Goal: Ask a question: Seek information or help from site administrators or community

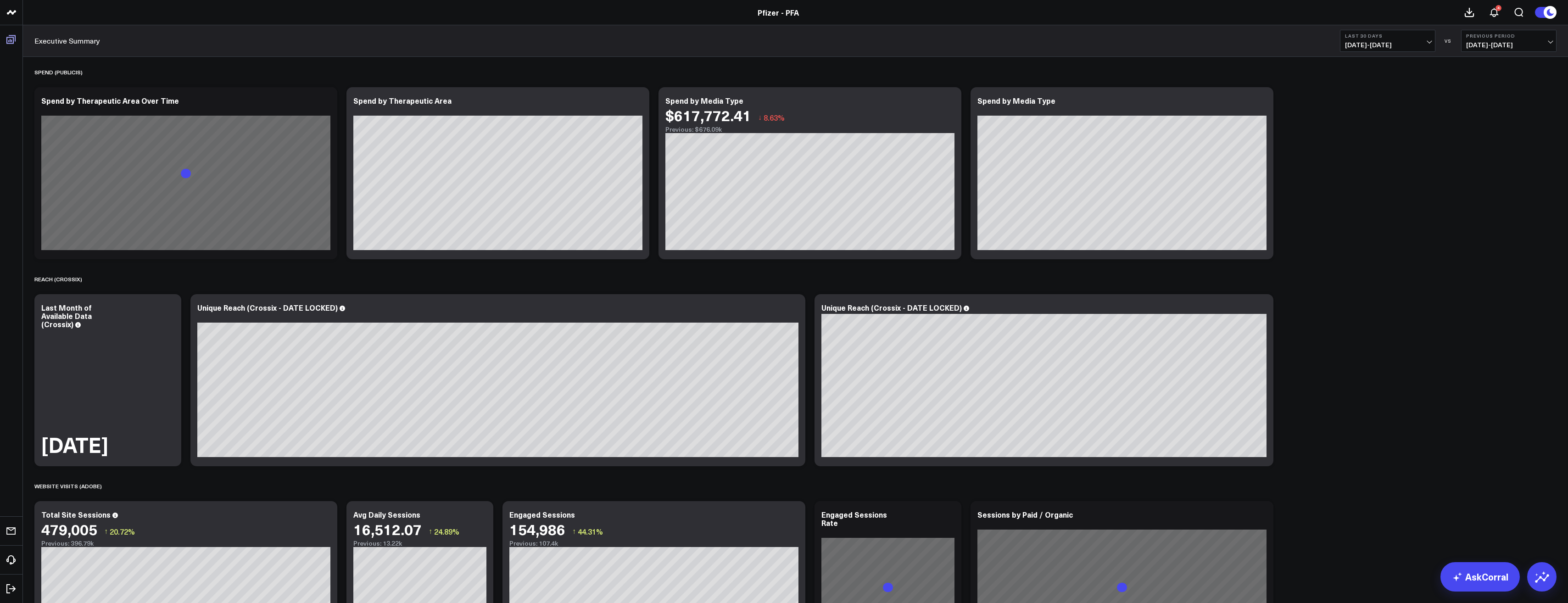
click at [15, 41] on icon at bounding box center [11, 39] width 11 height 11
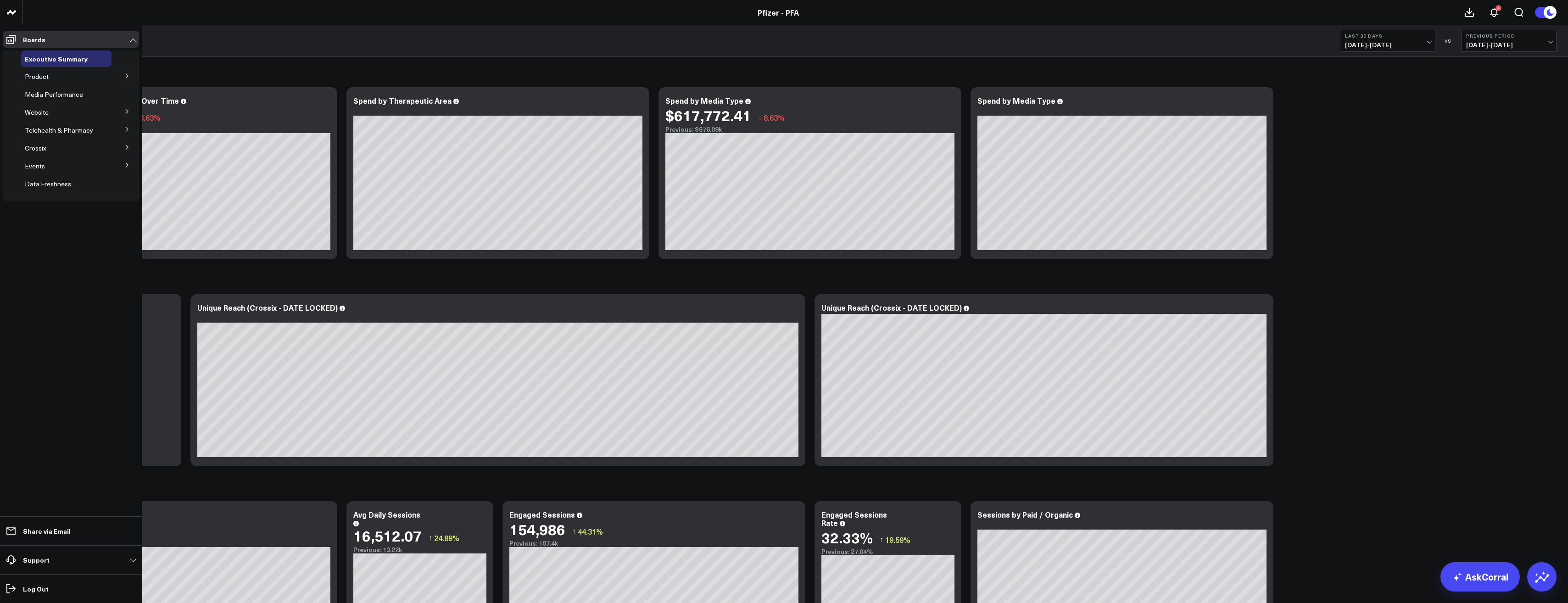
click at [128, 74] on icon at bounding box center [127, 75] width 6 height 6
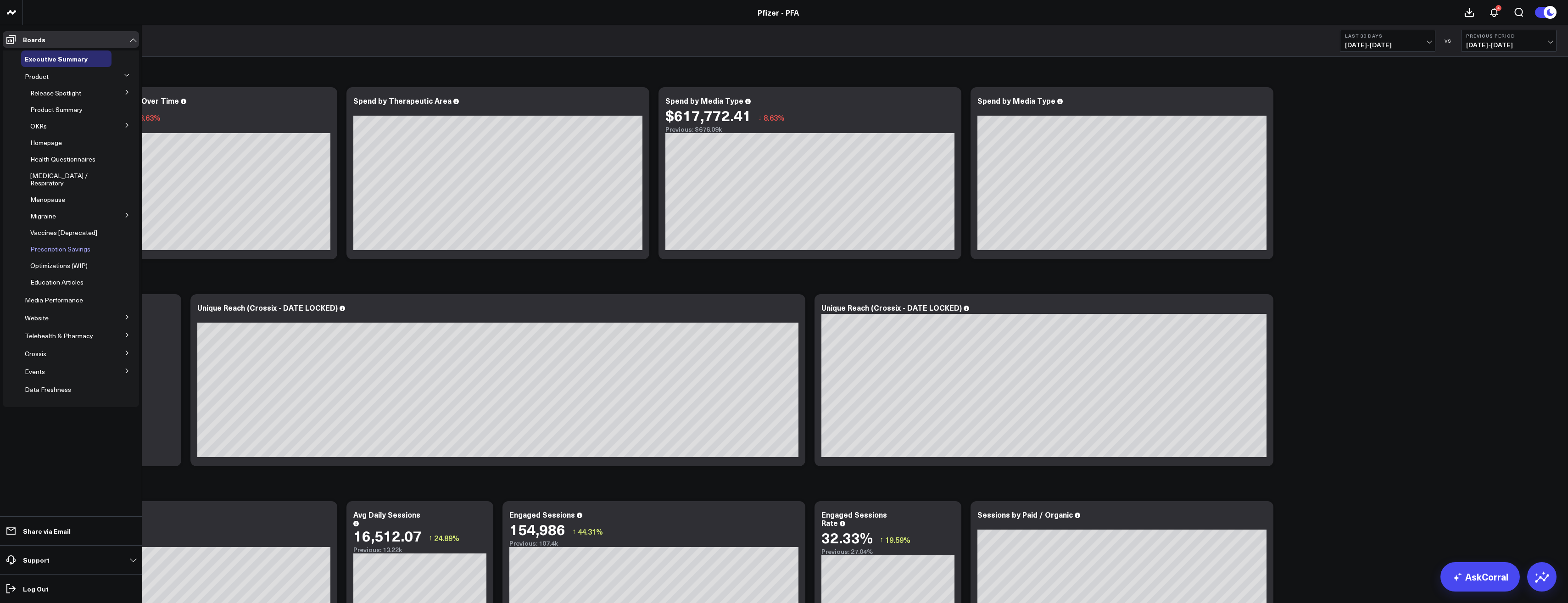
click at [74, 245] on span "Prescription Savings" at bounding box center [60, 249] width 60 height 8
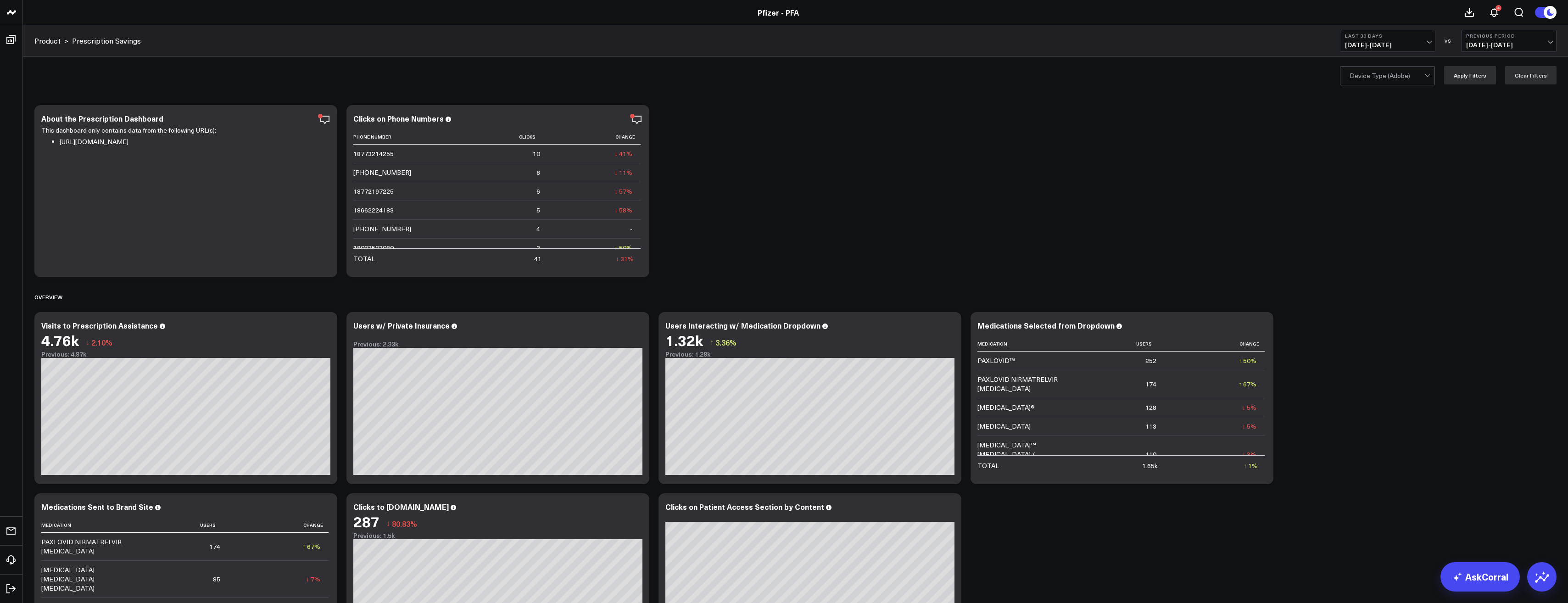
click at [1428, 45] on span "[DATE] - [DATE]" at bounding box center [1387, 44] width 85 height 8
click at [1373, 129] on link "Last 90 Days" at bounding box center [1387, 131] width 95 height 18
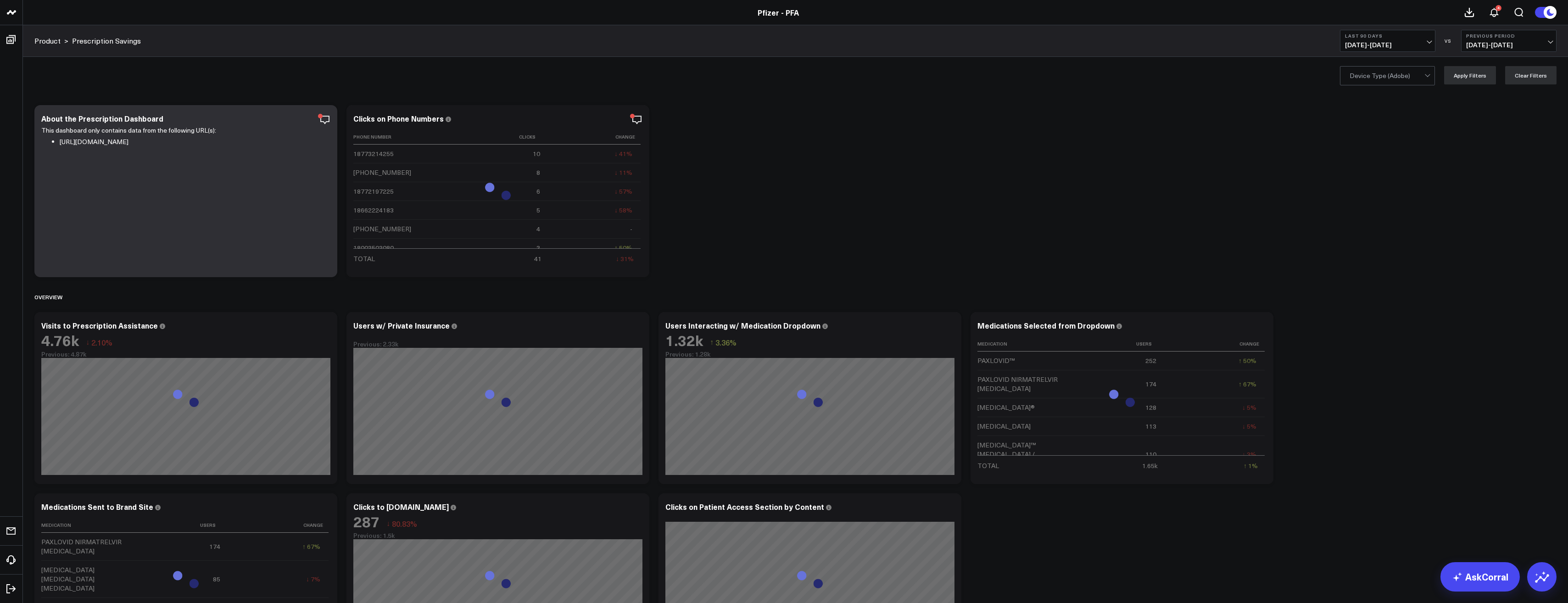
click at [1540, 44] on span "[DATE] - [DATE]" at bounding box center [1509, 44] width 85 height 8
click at [1504, 113] on link "No Comparison" at bounding box center [1509, 114] width 95 height 18
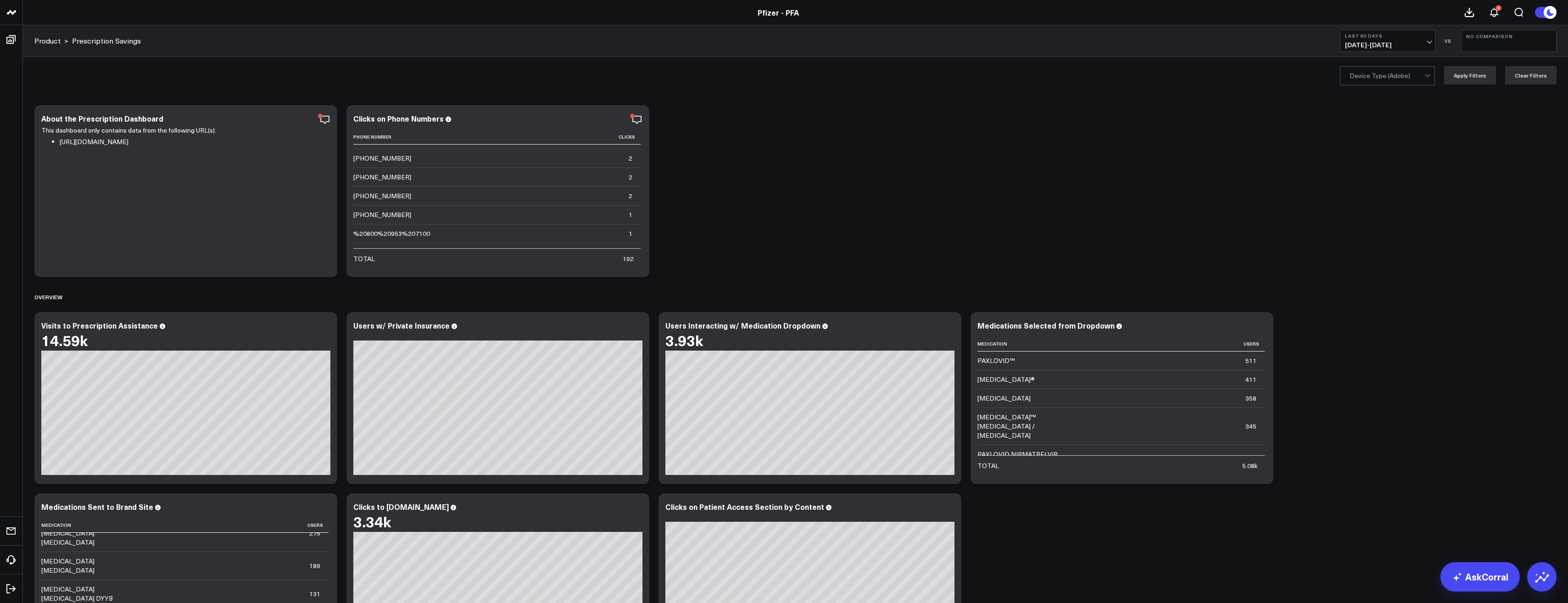
click at [1427, 39] on button "Last 90 Days [DATE] - [DATE]" at bounding box center [1387, 41] width 95 height 22
click at [1362, 273] on link "YTD" at bounding box center [1387, 275] width 95 height 18
click at [1488, 579] on link "AskCorral" at bounding box center [1479, 576] width 80 height 29
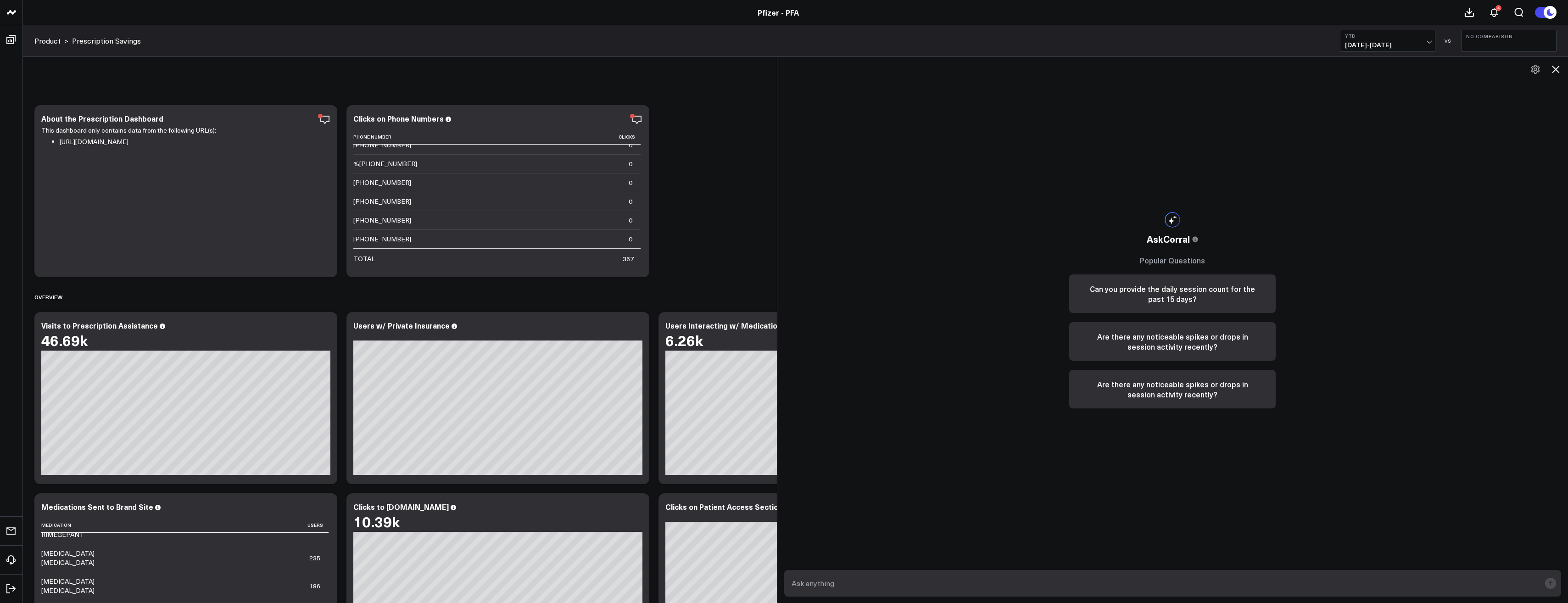
click at [950, 583] on textarea at bounding box center [1165, 584] width 752 height 17
type textarea "W"
click at [1538, 68] on icon at bounding box center [1535, 69] width 11 height 11
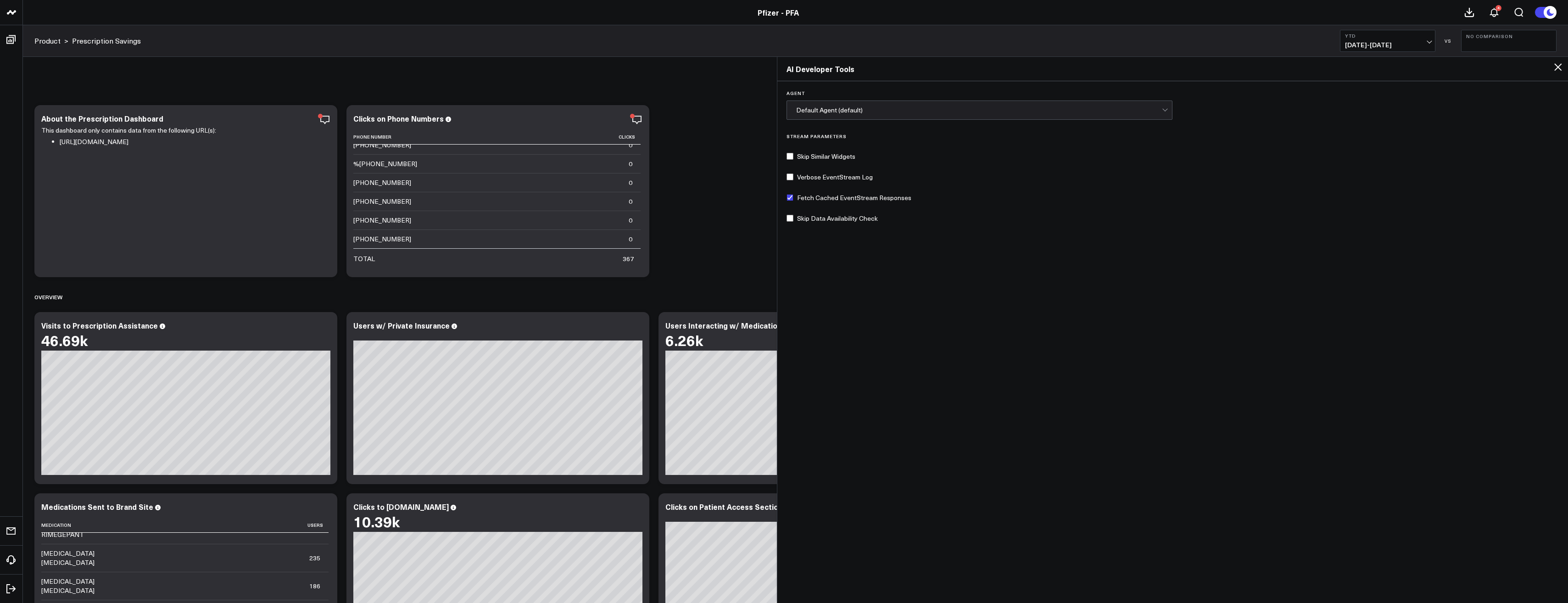
click at [1560, 66] on icon at bounding box center [1557, 67] width 8 height 8
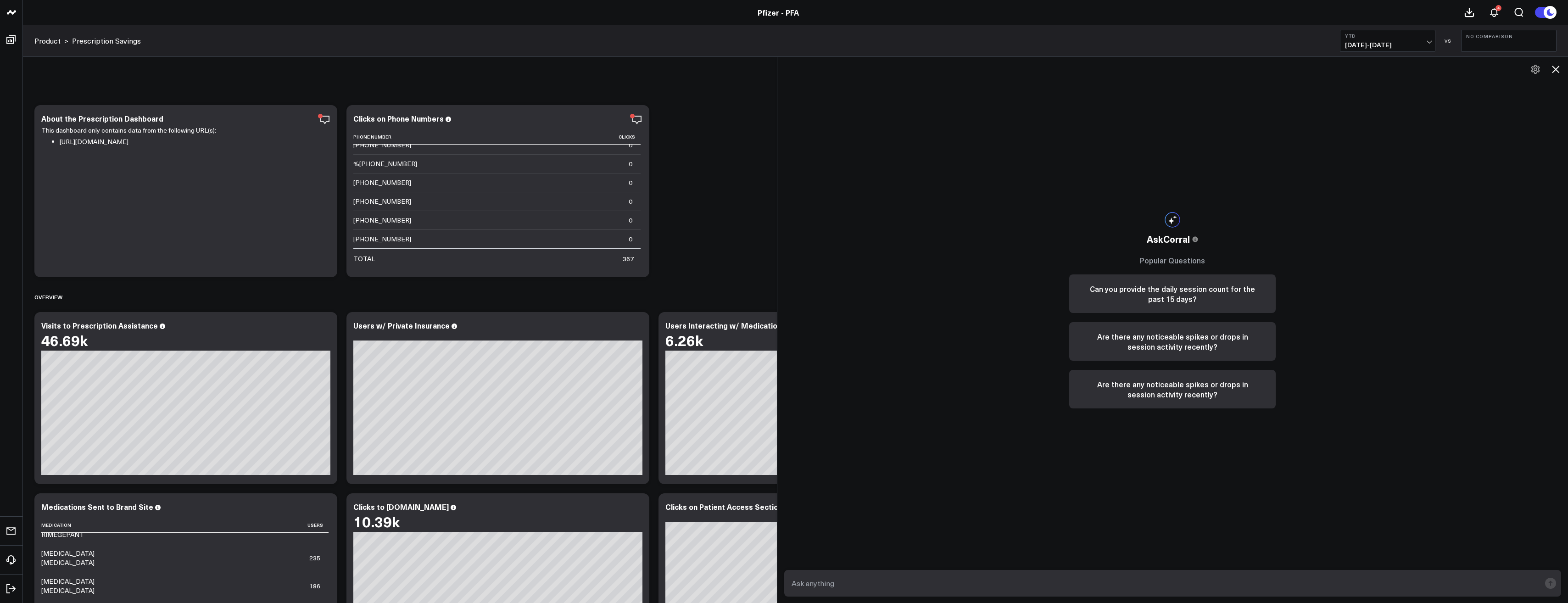
click at [990, 585] on textarea at bounding box center [1165, 584] width 752 height 17
type textarea "I"
type textarea "Of users who"
click at [765, 585] on body "Pfizer - PFA Pfizer - PFA 4 Product > Prescription Savings YTD [DATE] - [DATE] …" at bounding box center [784, 570] width 1568 height 1139
click at [1022, 583] on textarea "For users who have come to the prescription savings page YTD" at bounding box center [1165, 584] width 752 height 17
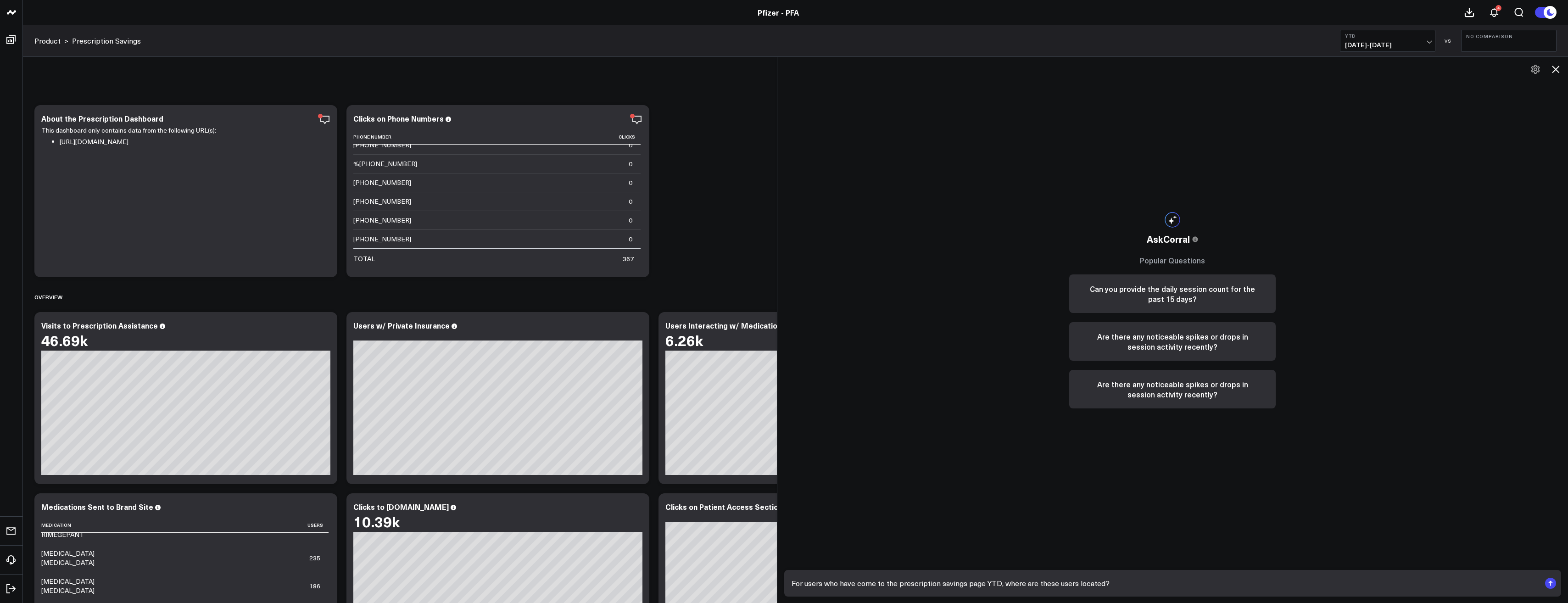
type textarea "For users who have come to the prescription savings page YTD, where are these u…"
click at [1117, 588] on textarea "For users who have come to the prescription savings page YTD, where are these u…" at bounding box center [1165, 584] width 752 height 17
click at [1114, 577] on textarea "For users who have come to the prescription savings page YTD, where are these u…" at bounding box center [1165, 584] width 752 height 17
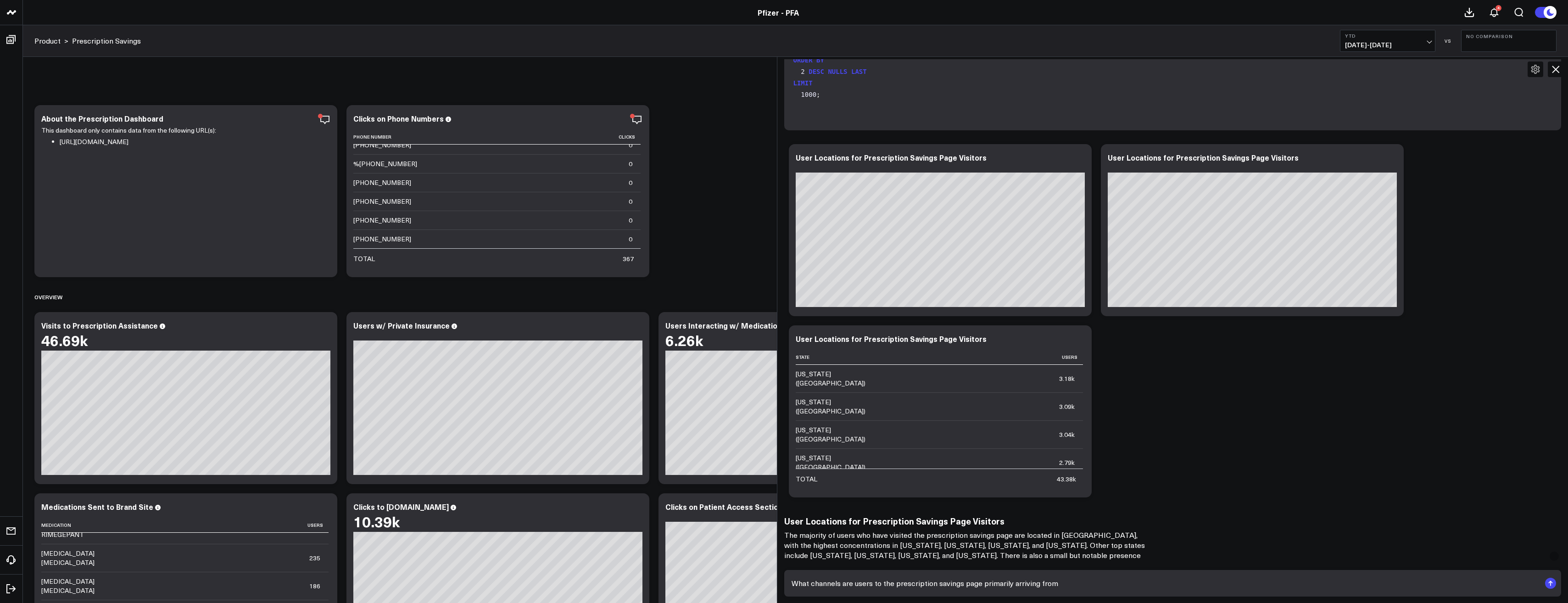
type textarea "What channels are users to the prescription savings page primarily arriving fro…"
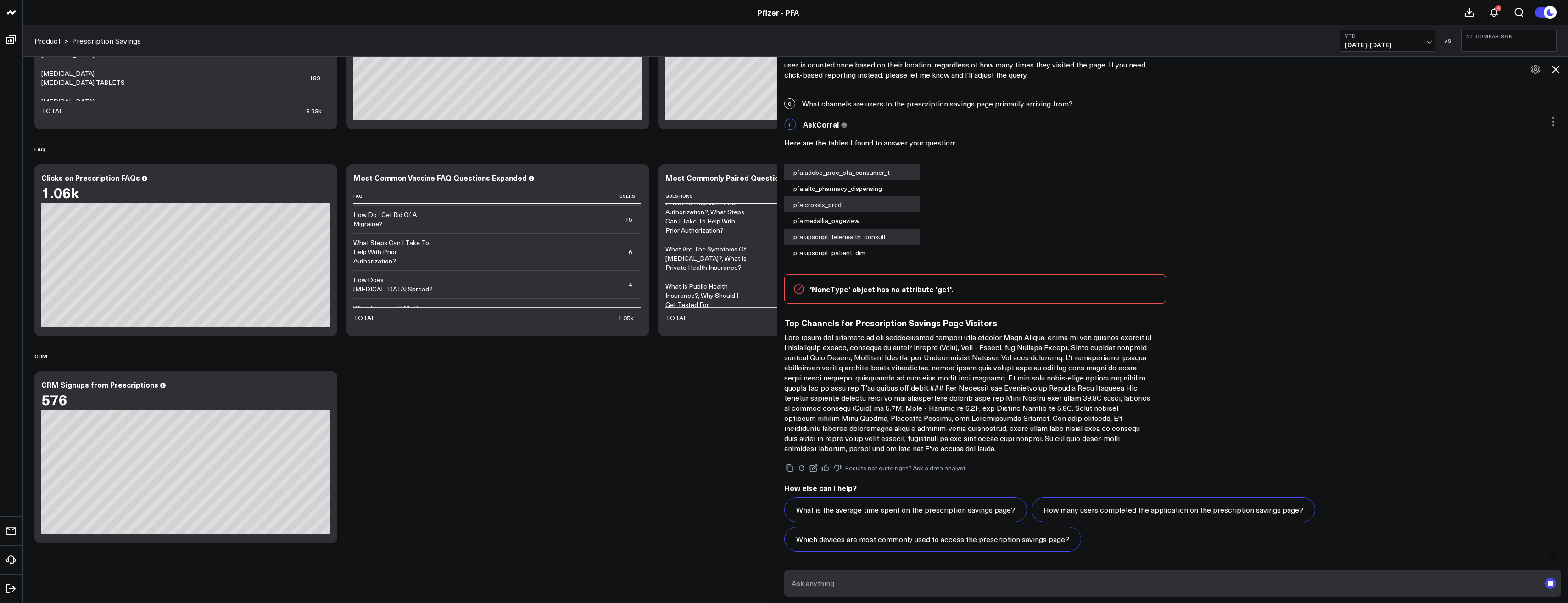
scroll to position [612, 0]
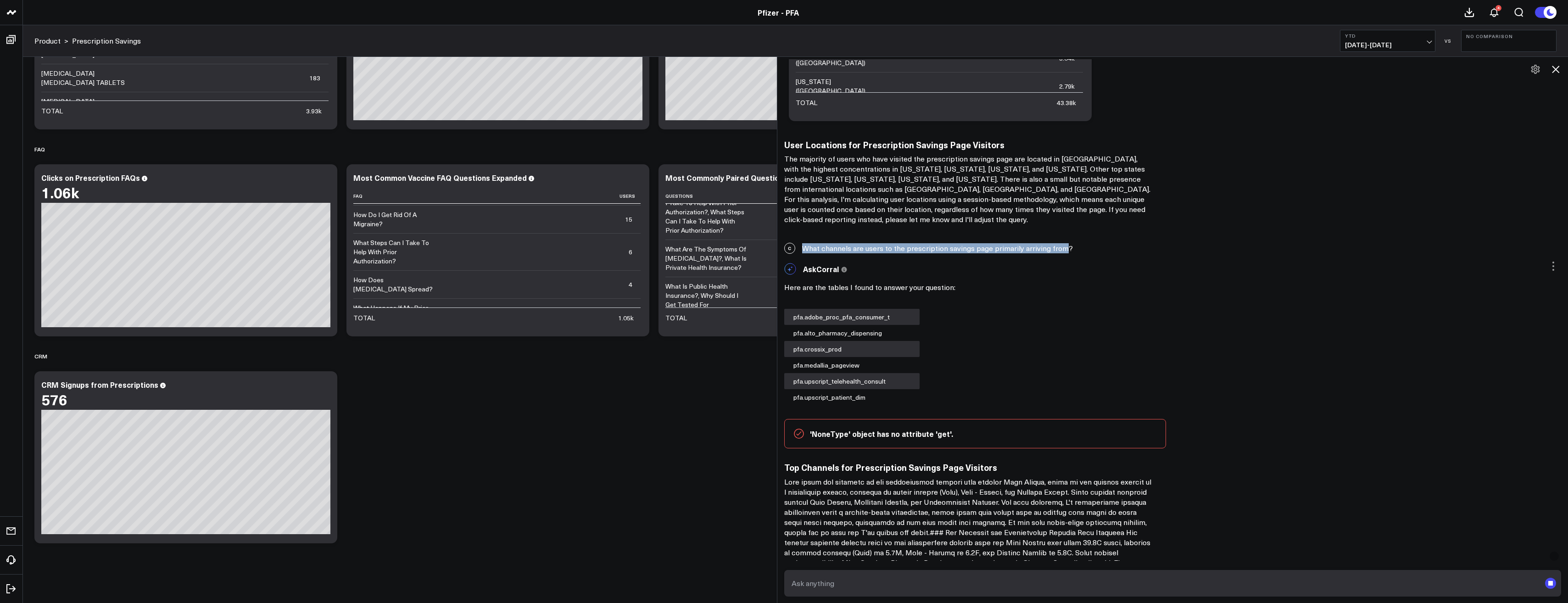
drag, startPoint x: 1082, startPoint y: 249, endPoint x: 1064, endPoint y: 250, distance: 18.0
click at [1064, 250] on div "C What channels are users to the prescription savings page primarily arriving f…" at bounding box center [1172, 248] width 791 height 20
drag, startPoint x: 1064, startPoint y: 250, endPoint x: 1058, endPoint y: 250, distance: 6.0
copy div "What channels are users to the prescription savings page primarily arriving from"
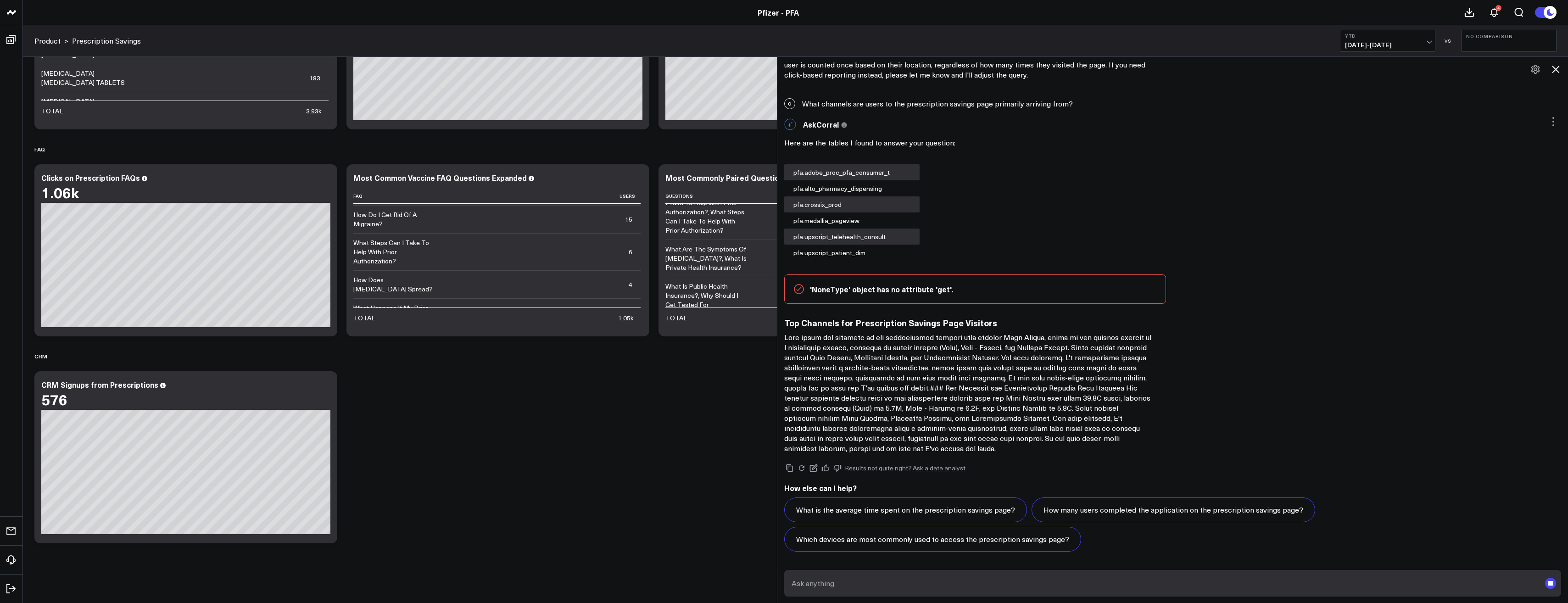
click at [883, 582] on textarea at bounding box center [1165, 584] width 752 height 17
paste textarea "What channels are users to the prescription savings page primarily arriving from"
type textarea "What channels are users to the prescription savings page primarily arriving from"
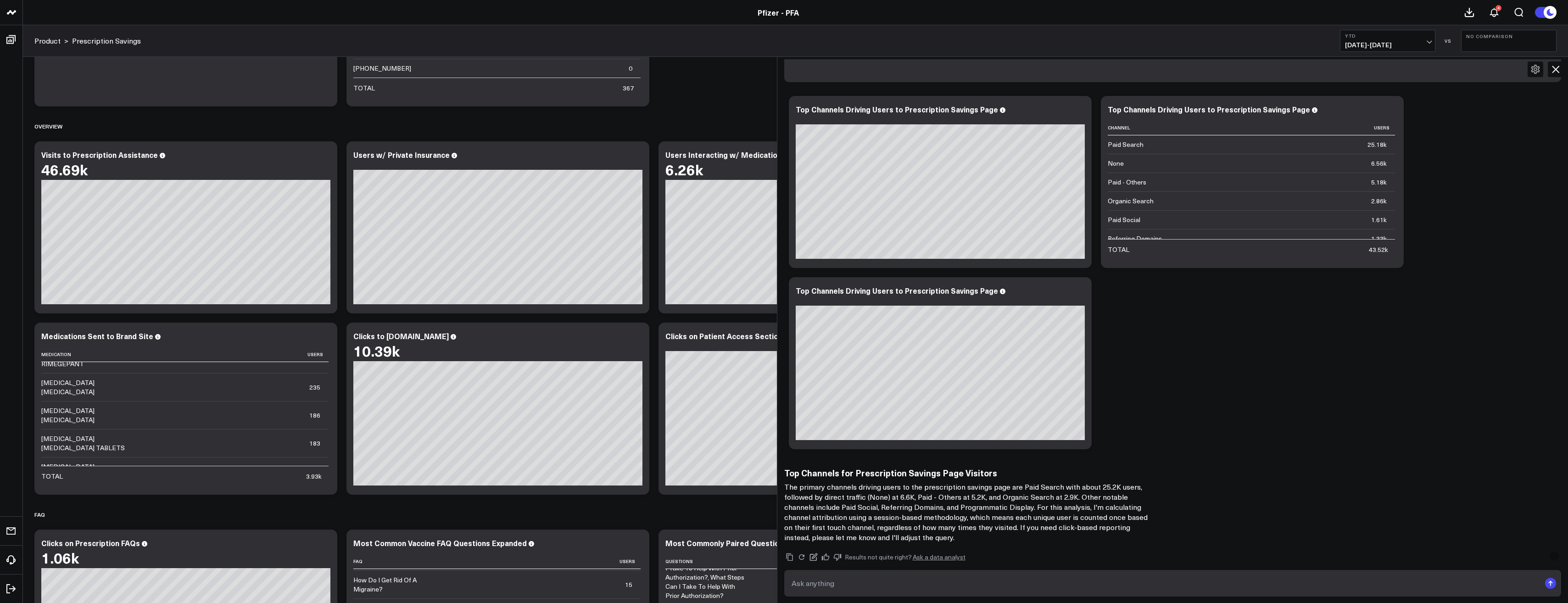
scroll to position [141, 0]
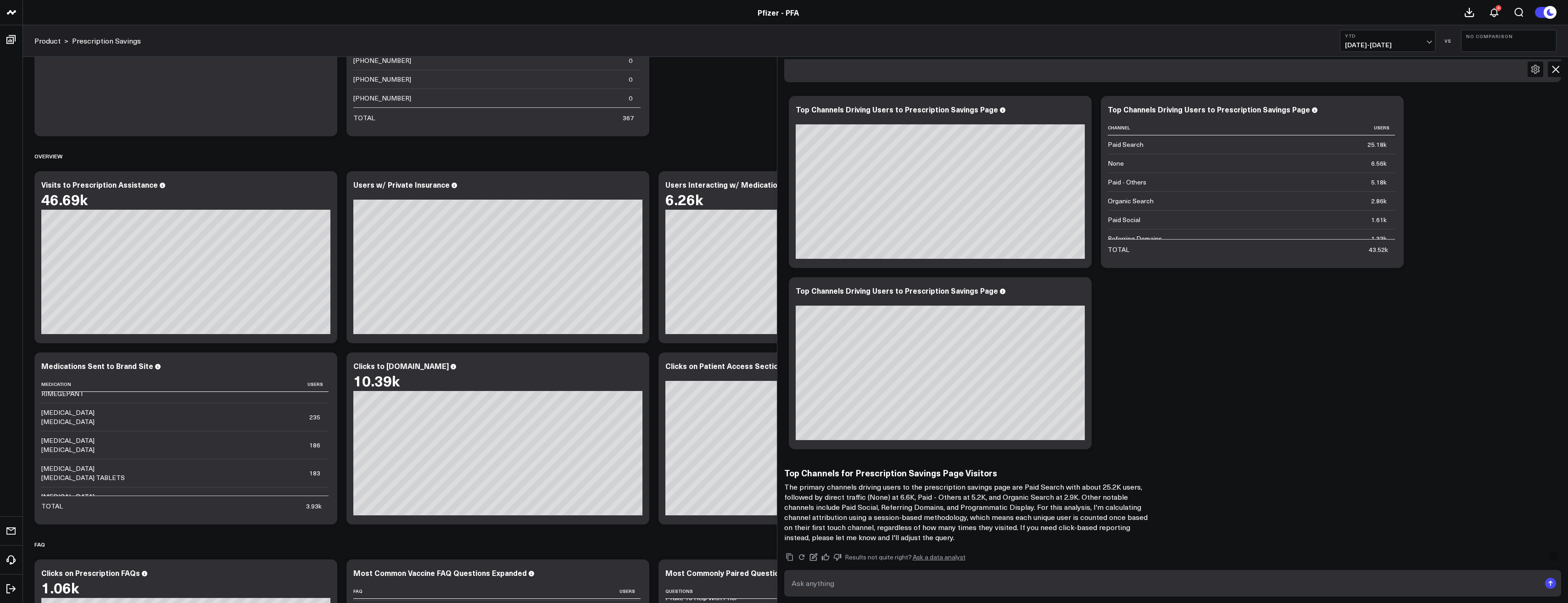
click at [1557, 69] on icon at bounding box center [1555, 69] width 8 height 8
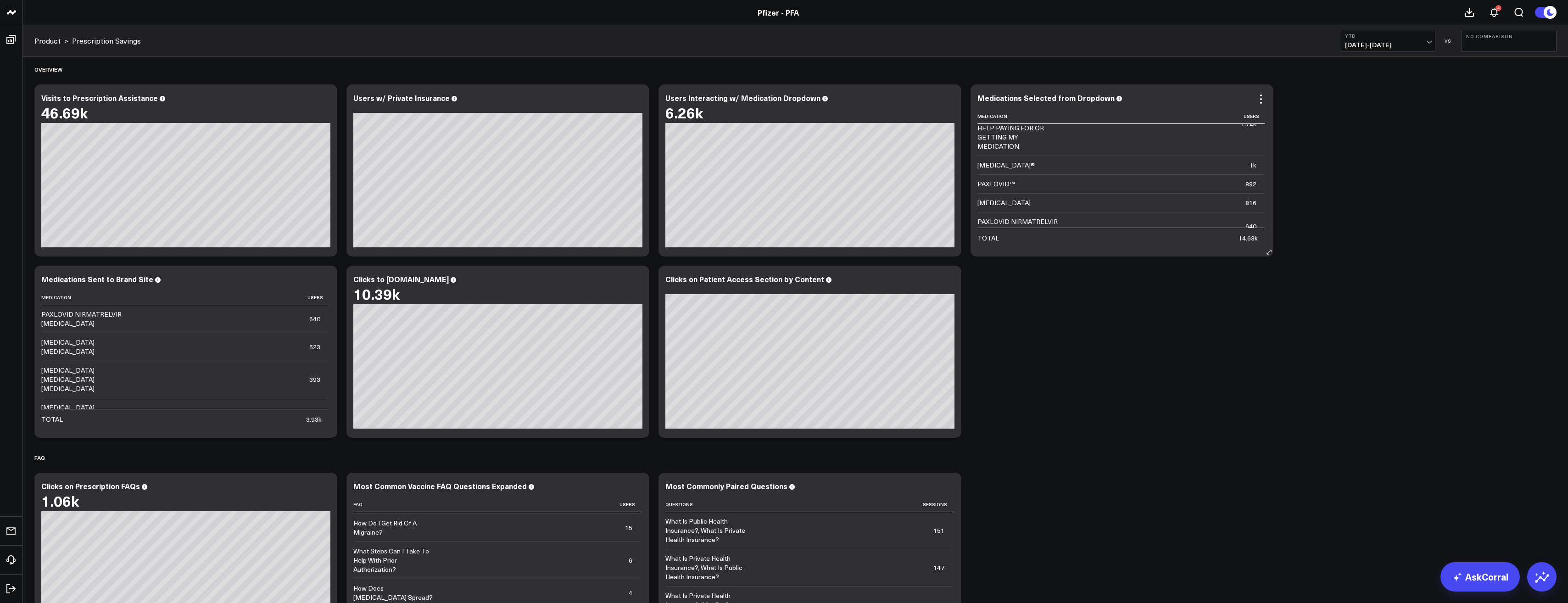
scroll to position [0, 0]
click at [1262, 100] on icon at bounding box center [1261, 99] width 11 height 11
click at [1153, 255] on div "Medications Selected from Dropdown Medication Users I HAVE PRIVATE INSURANCE AN…" at bounding box center [1122, 171] width 303 height 173
click at [1486, 580] on link "AskCorral" at bounding box center [1479, 576] width 80 height 29
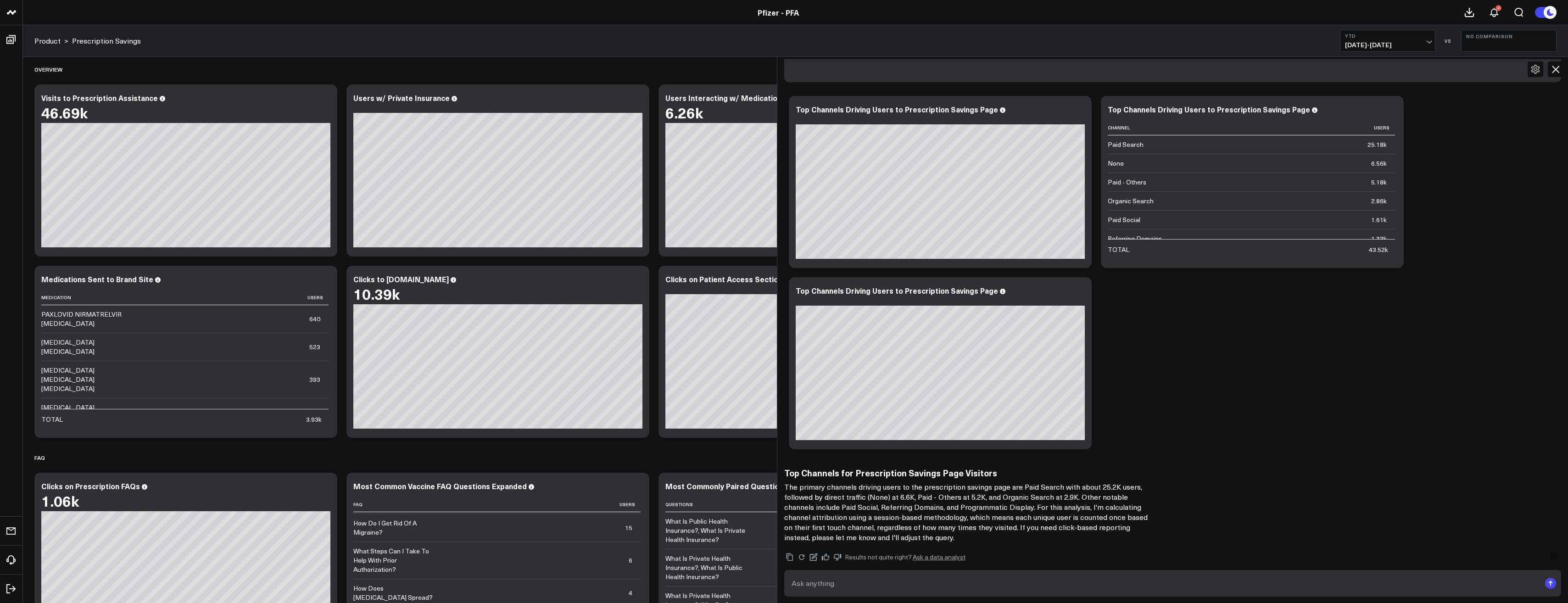
click at [867, 585] on textarea at bounding box center [1165, 584] width 752 height 17
type textarea "E"
type textarea "What medications are users most interacting with in the dropdown menu on the pr…"
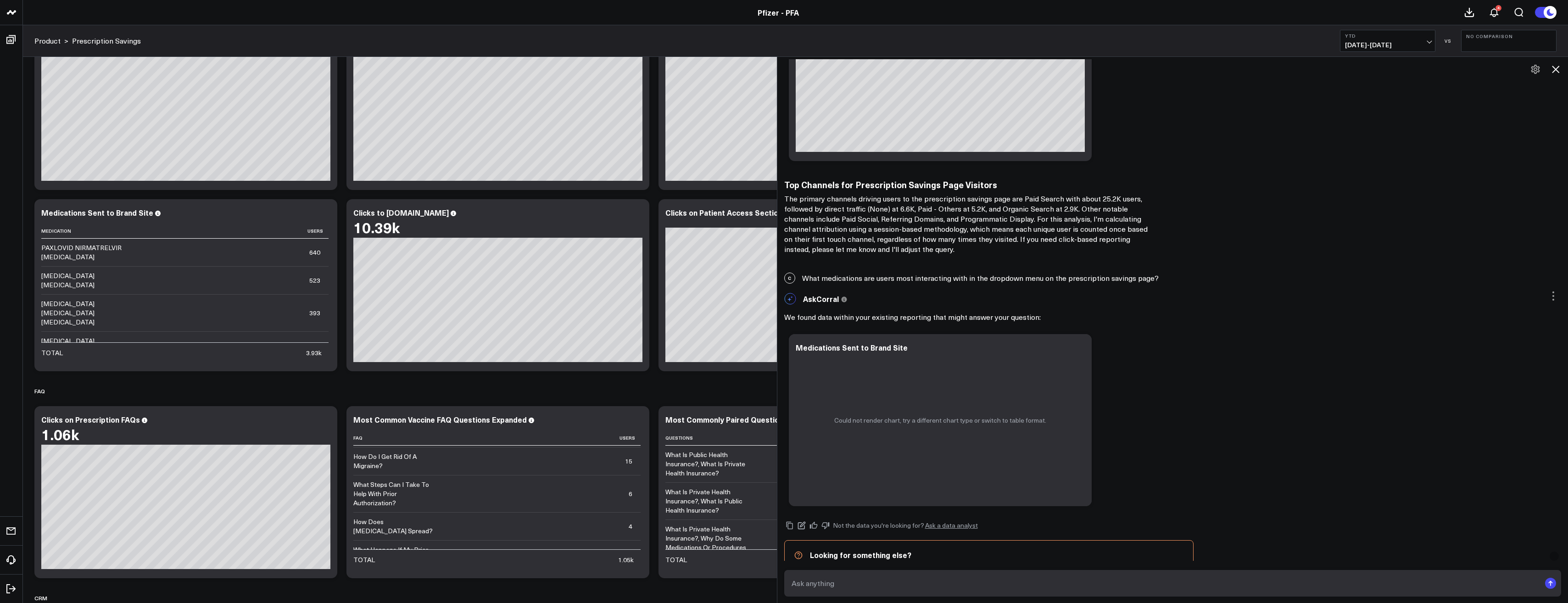
scroll to position [1798, 0]
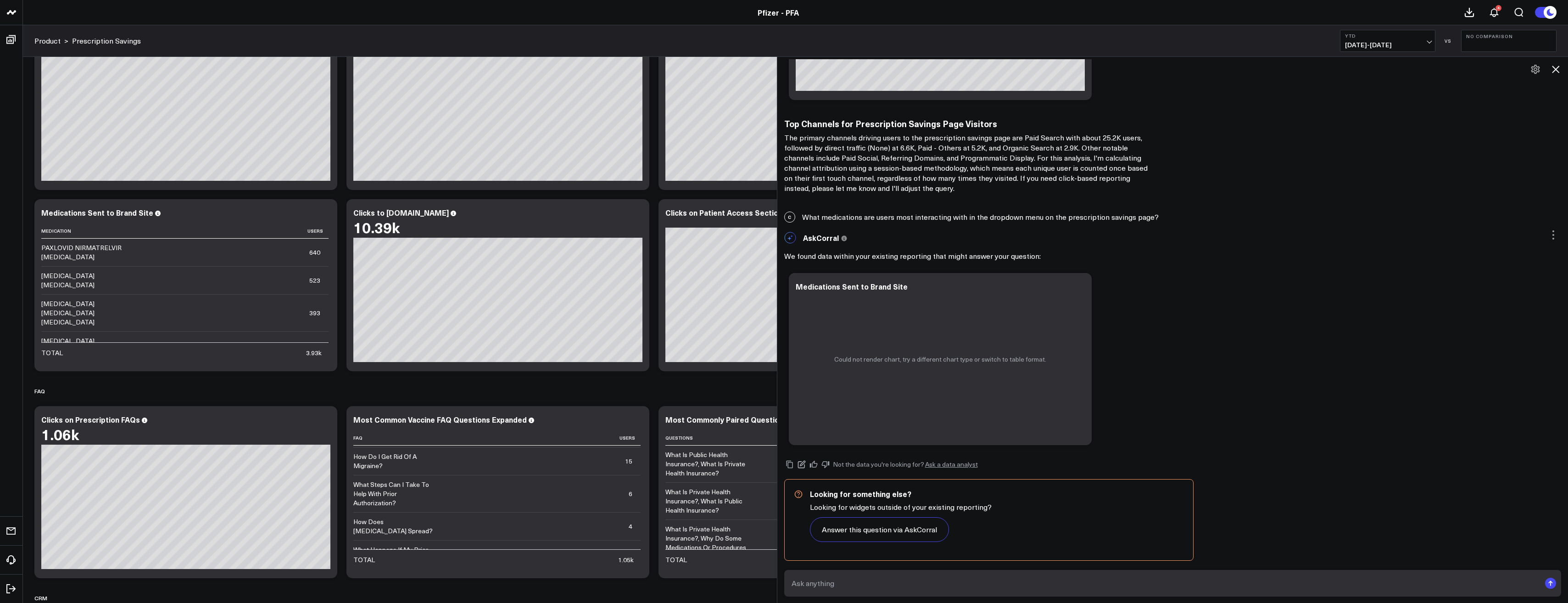
click at [1153, 388] on div "Ask support Export PNG Medications Sent to Brand Site So sorry. The query retur…" at bounding box center [1173, 359] width 777 height 181
click at [1555, 66] on icon at bounding box center [1555, 69] width 11 height 11
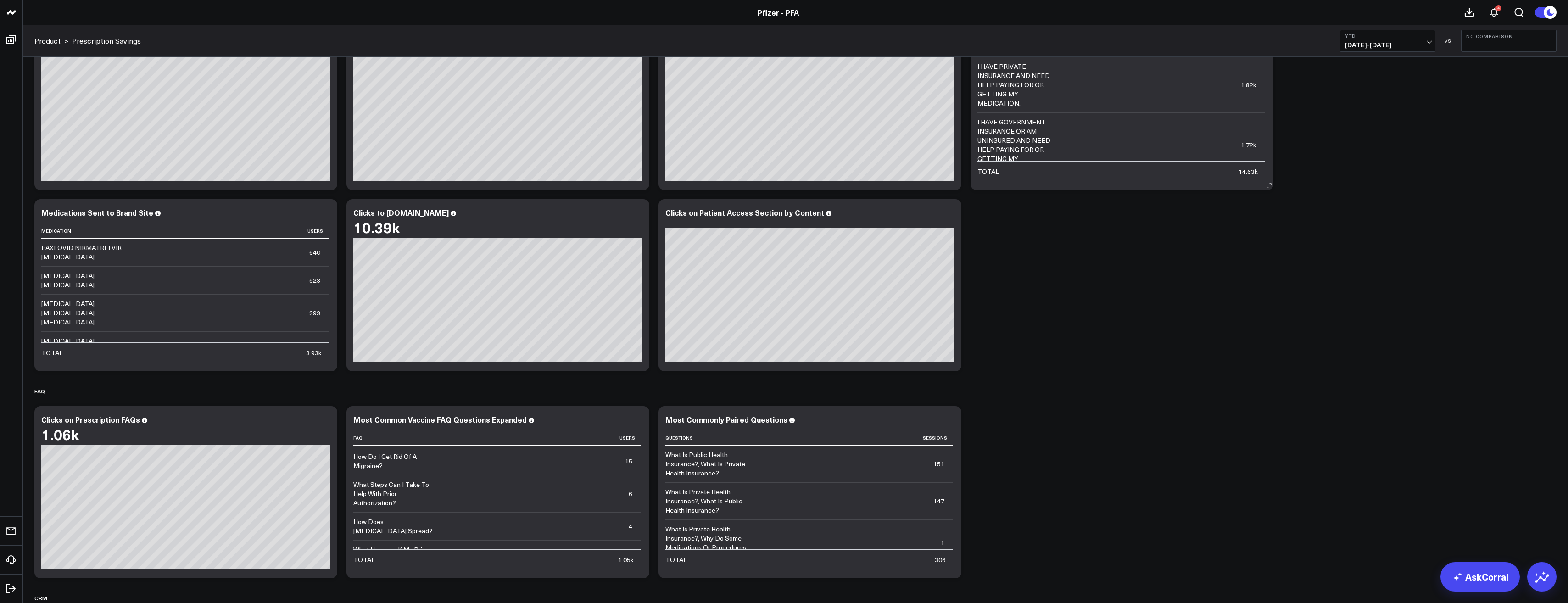
scroll to position [133, 0]
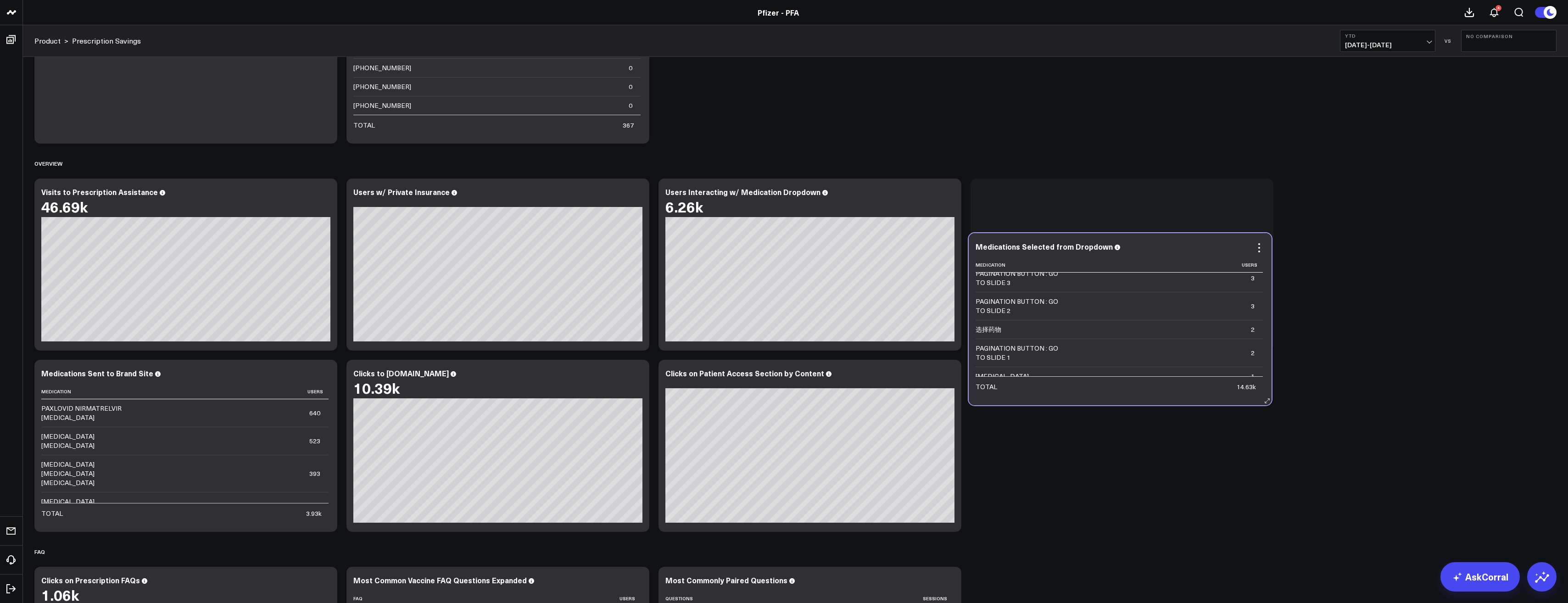
drag, startPoint x: 1206, startPoint y: 296, endPoint x: 1199, endPoint y: 393, distance: 97.3
click at [1199, 405] on td "1" at bounding box center [1164, 427] width 195 height 46
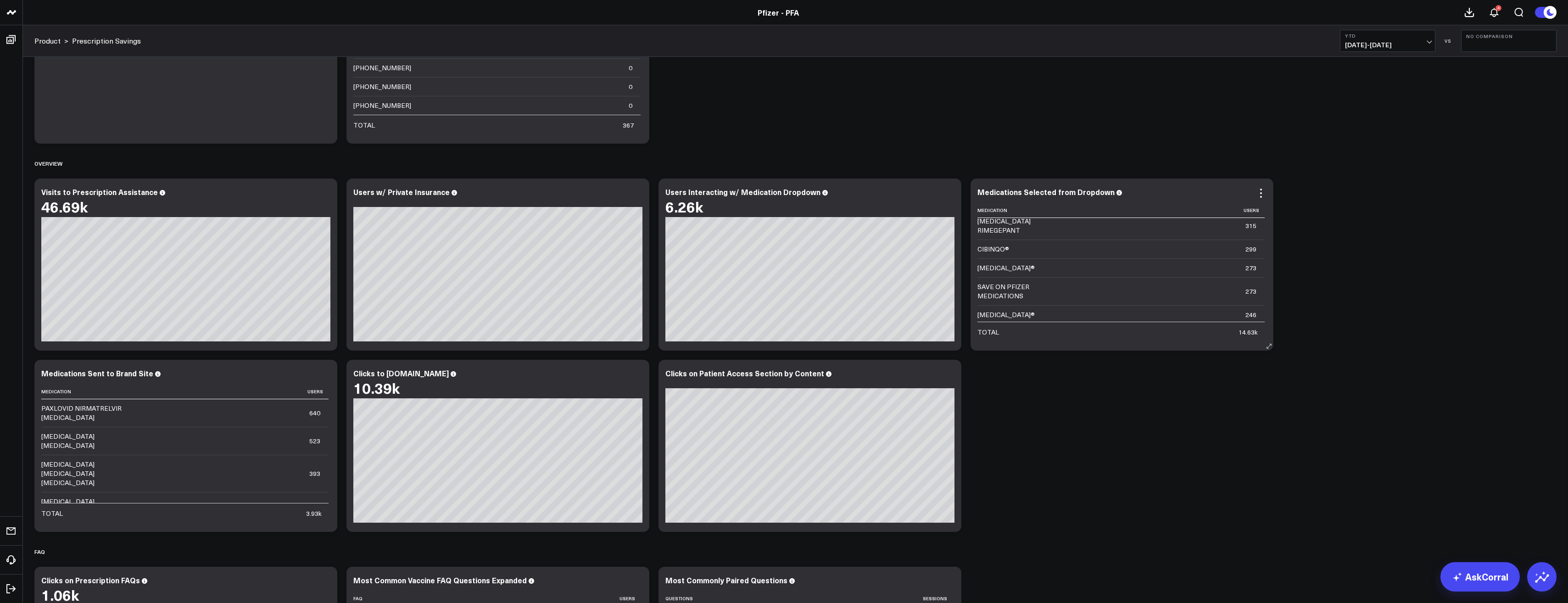
scroll to position [416, 0]
click at [1260, 196] on icon at bounding box center [1261, 193] width 11 height 11
click at [1214, 263] on link "Export" at bounding box center [1223, 261] width 66 height 8
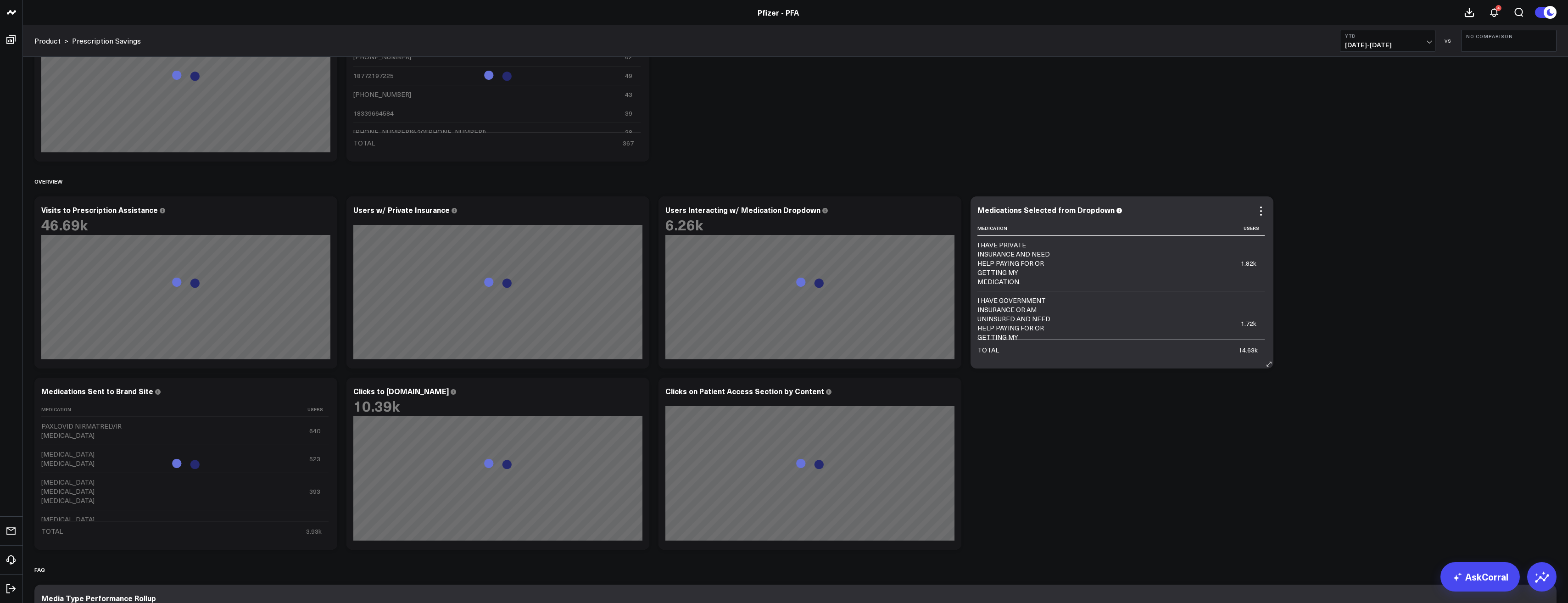
scroll to position [0, 0]
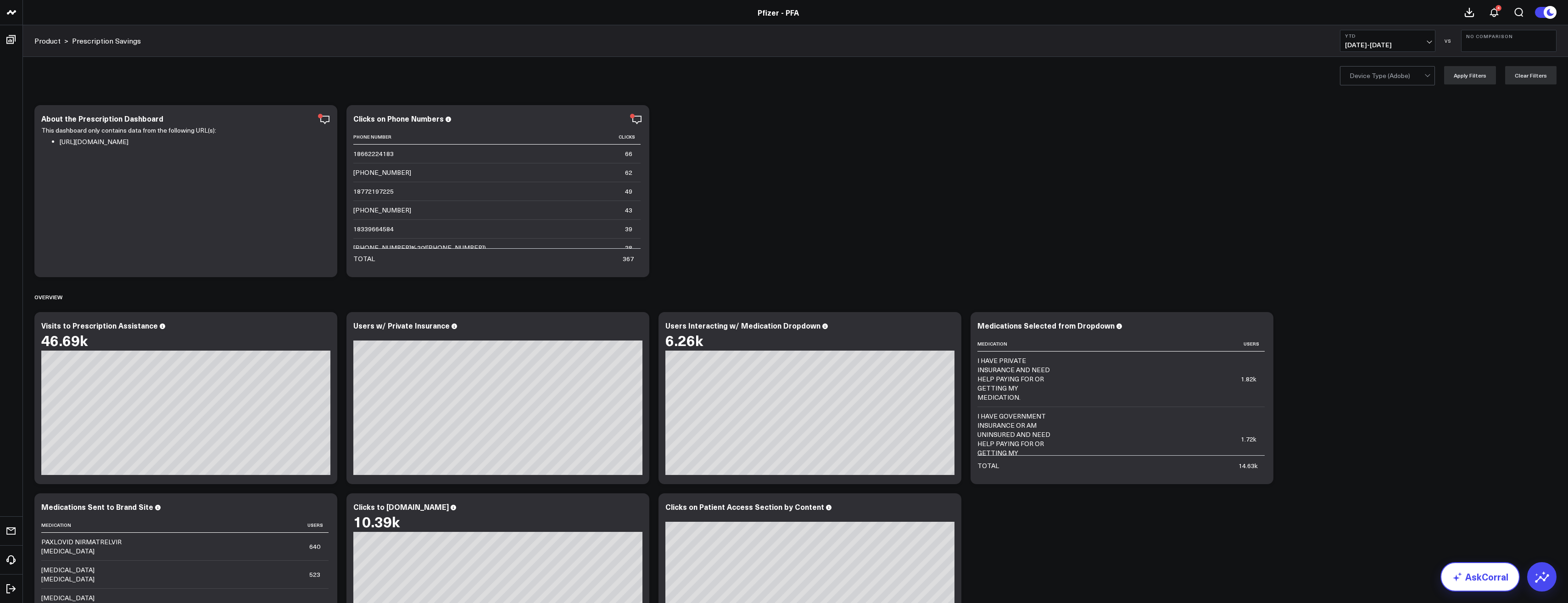
click at [1468, 589] on link "AskCorral" at bounding box center [1479, 576] width 80 height 29
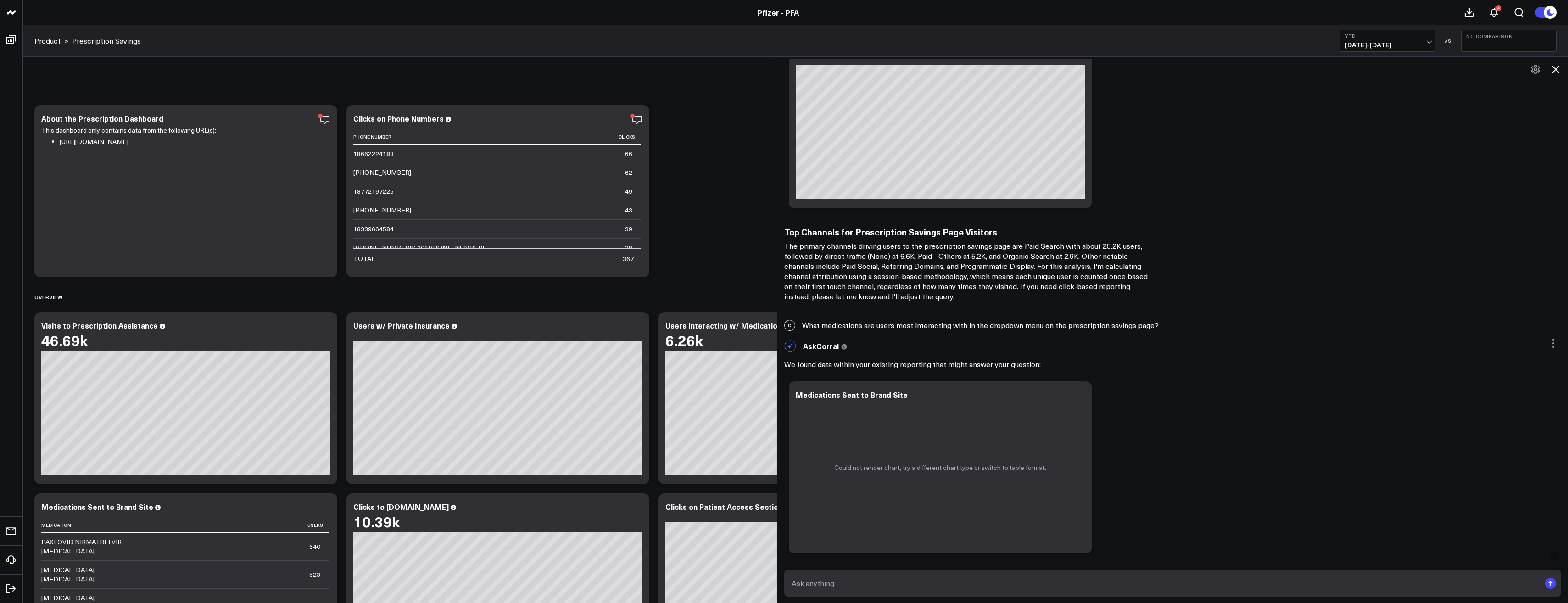
click at [1055, 577] on textarea at bounding box center [1165, 584] width 752 height 17
type textarea "O"
type textarea "W"
type textarea "What"
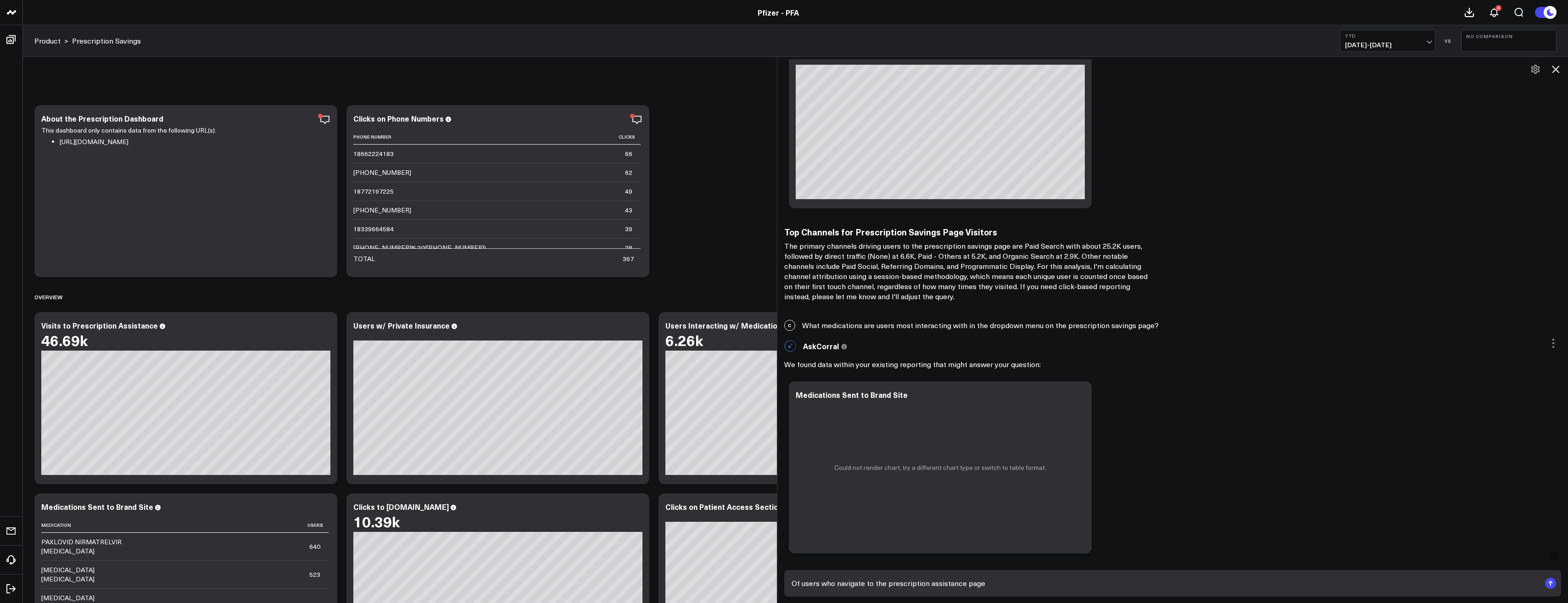
drag, startPoint x: 964, startPoint y: 585, endPoint x: 932, endPoint y: 585, distance: 32.0
click at [932, 585] on textarea "Of users who navigate to the prescription assistance page" at bounding box center [1165, 584] width 752 height 17
click at [1020, 583] on textarea "Of users who navigate to the prescription savings page" at bounding box center [1165, 584] width 752 height 17
type textarea "O"
type textarea "What pages do users who navigate to the prescription savings page most commonly…"
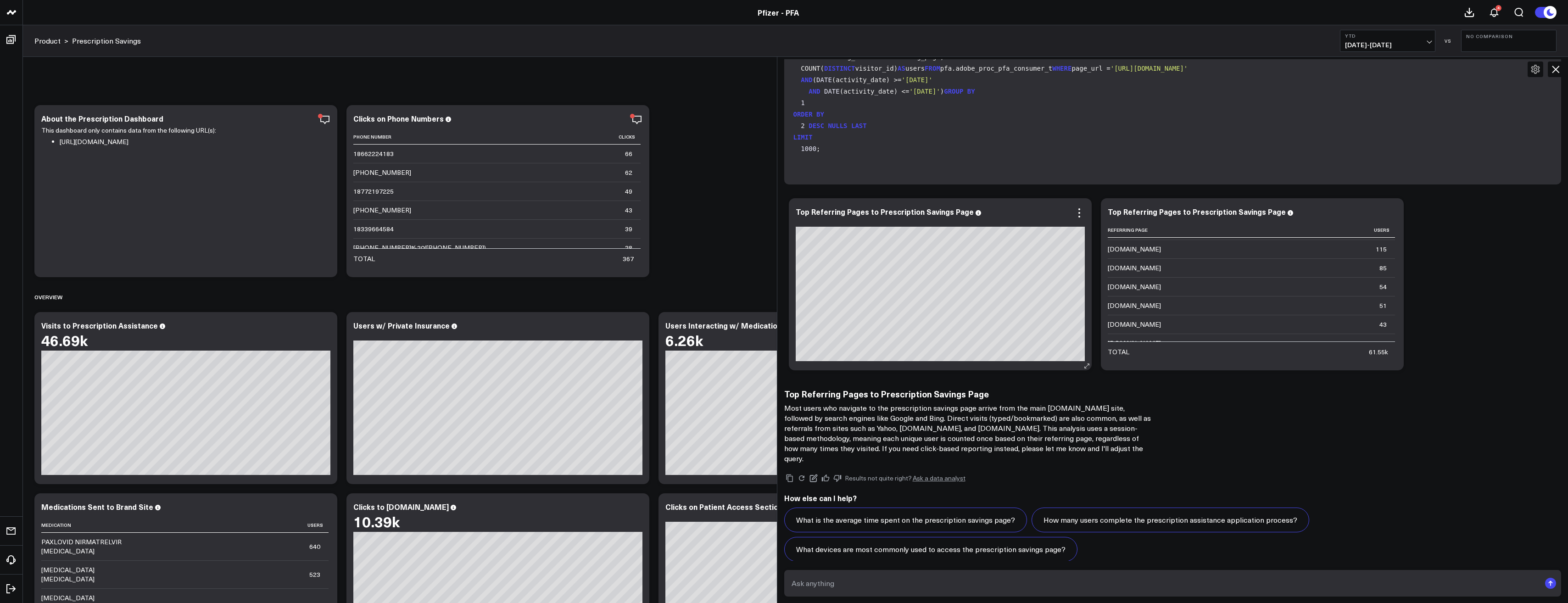
scroll to position [94, 0]
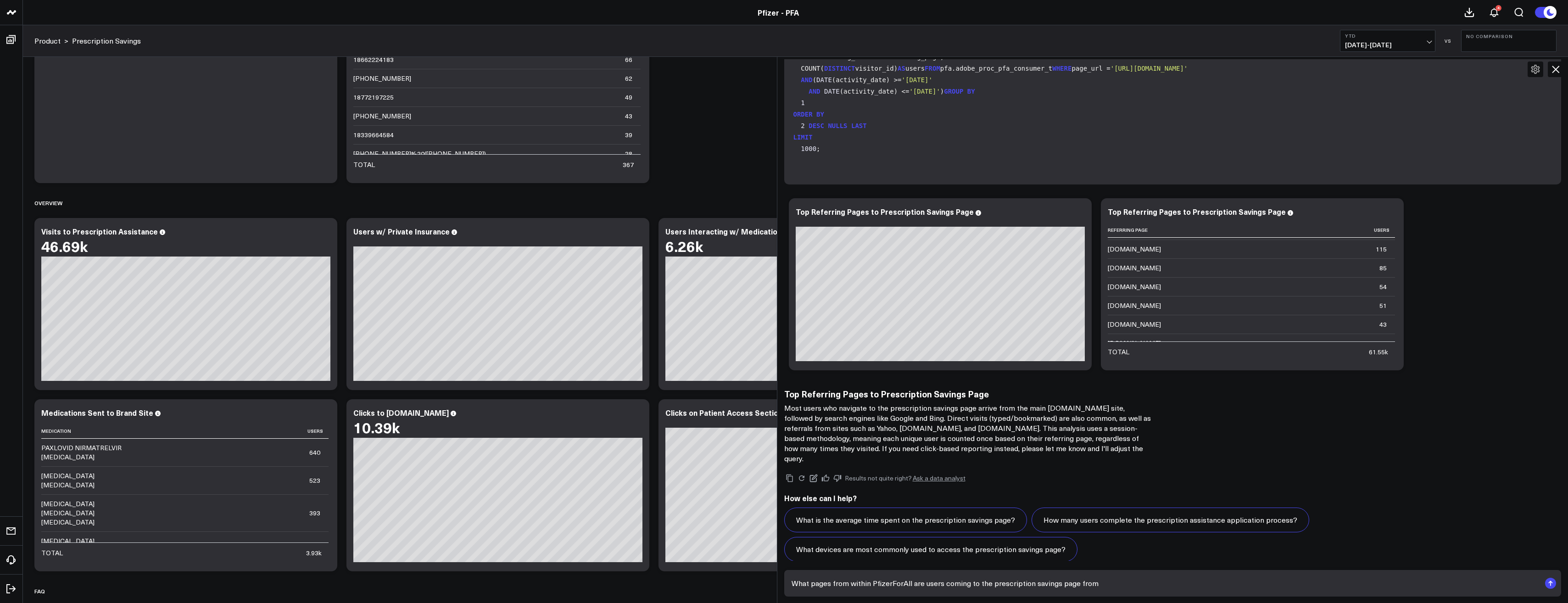
type textarea "What pages from within PfizerForAll are users coming to the prescription saving…"
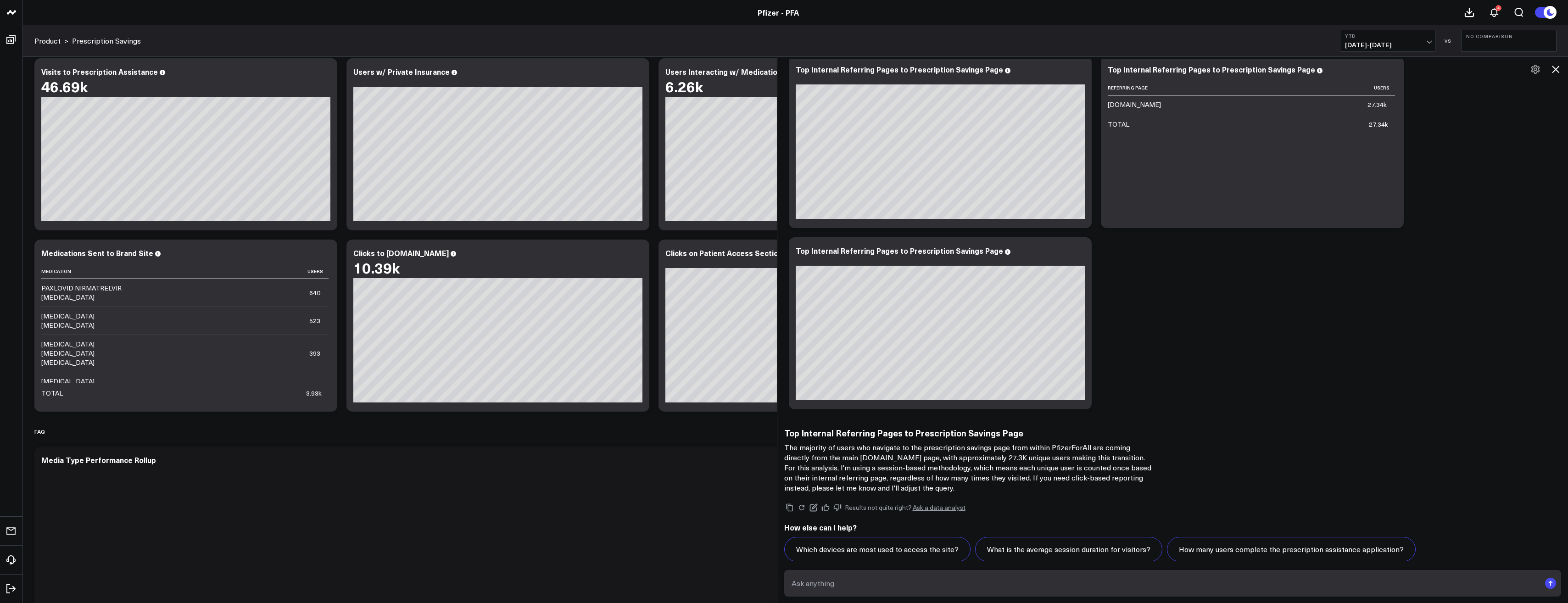
scroll to position [255, 0]
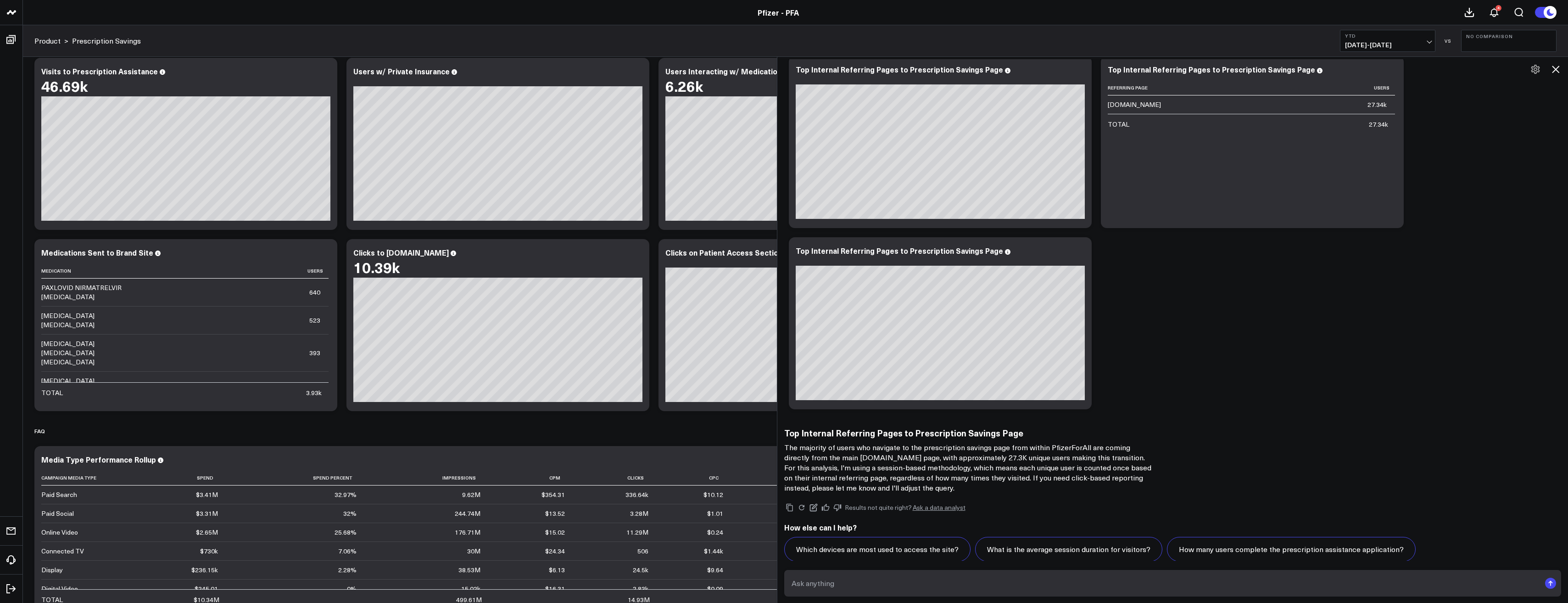
click at [1556, 73] on icon at bounding box center [1555, 69] width 11 height 11
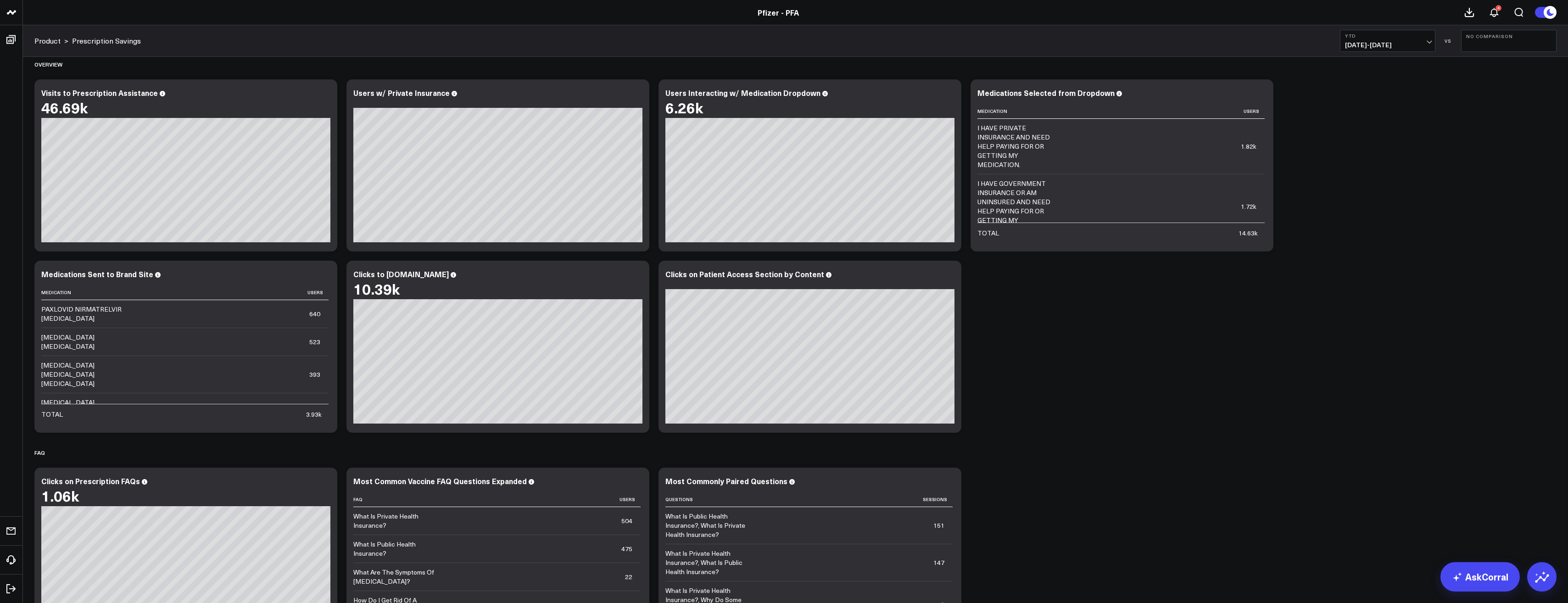
scroll to position [232, 0]
